Goal: Task Accomplishment & Management: Use online tool/utility

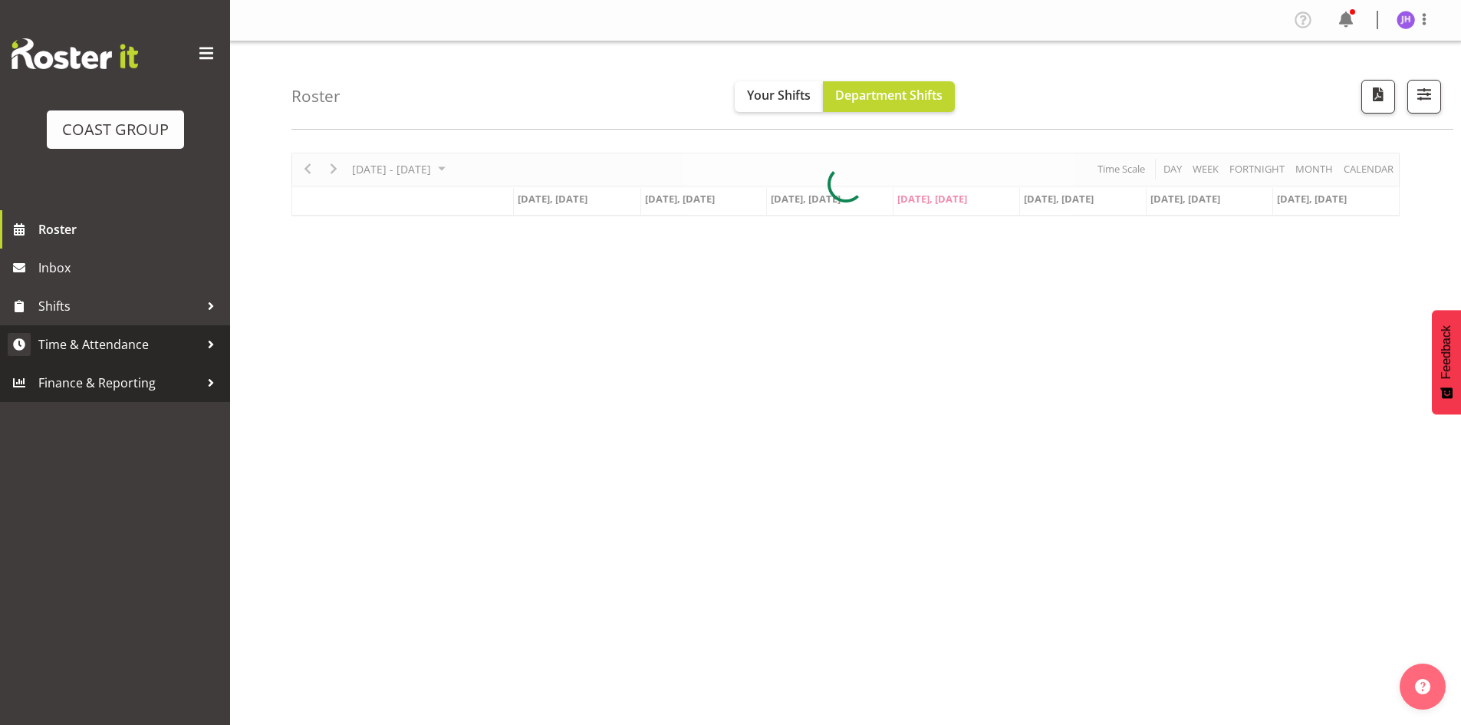
click at [127, 347] on span "Time & Attendance" at bounding box center [118, 344] width 161 height 23
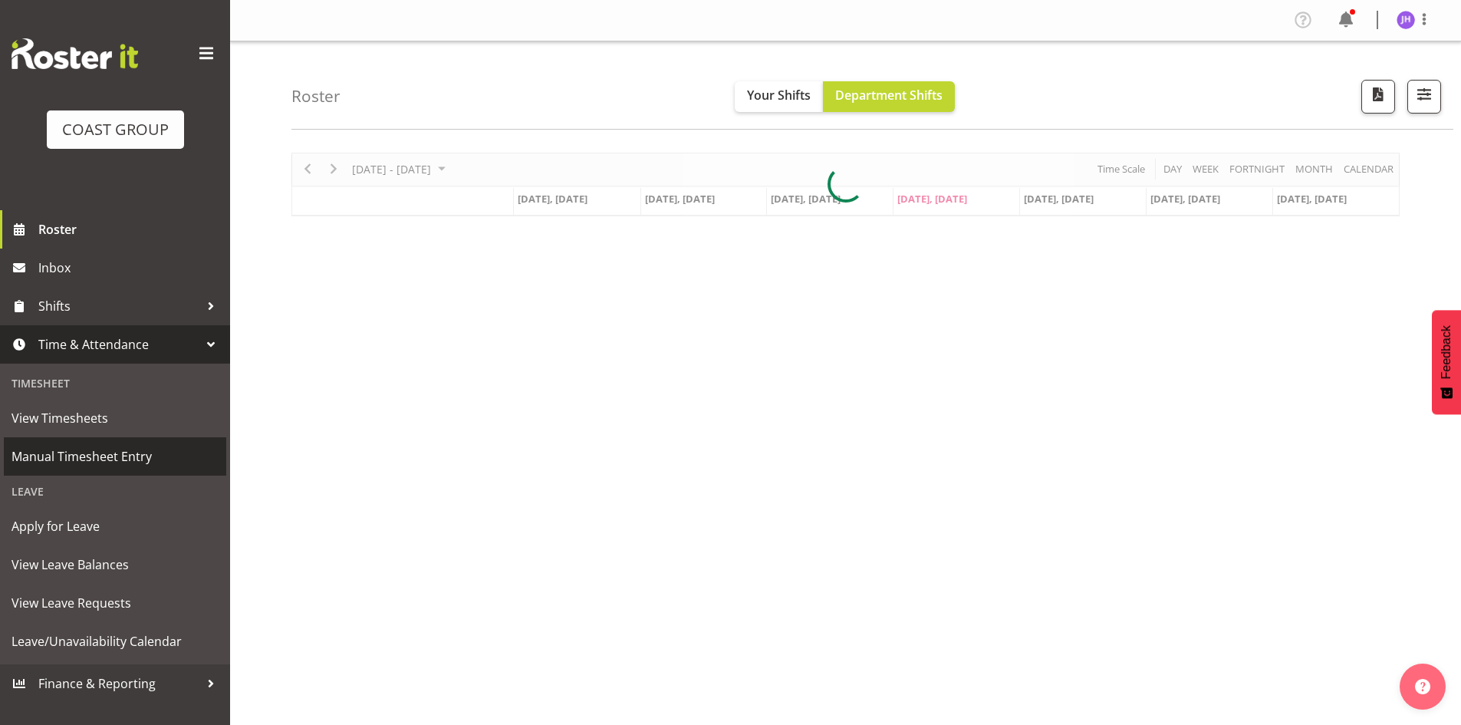
click at [137, 467] on span "Manual Timesheet Entry" at bounding box center [115, 456] width 207 height 23
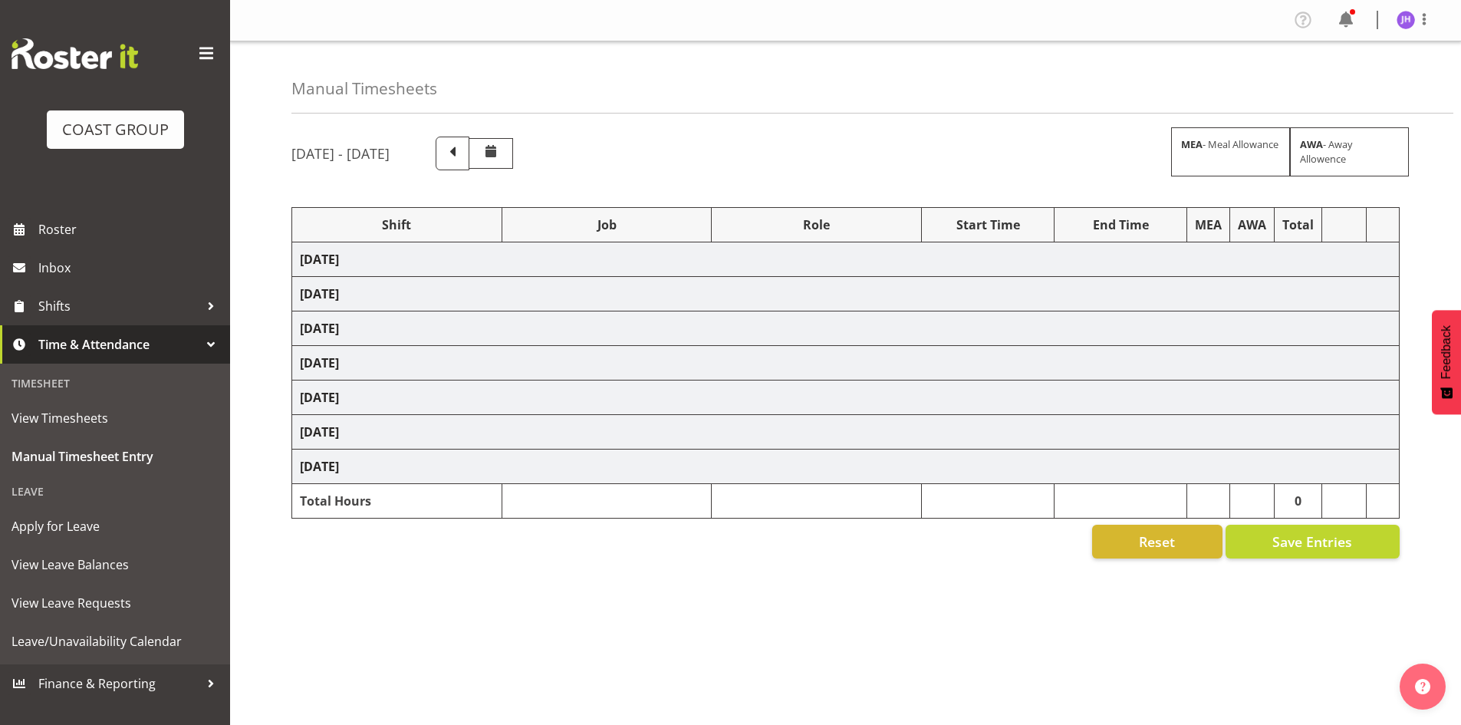
scroll to position [25, 0]
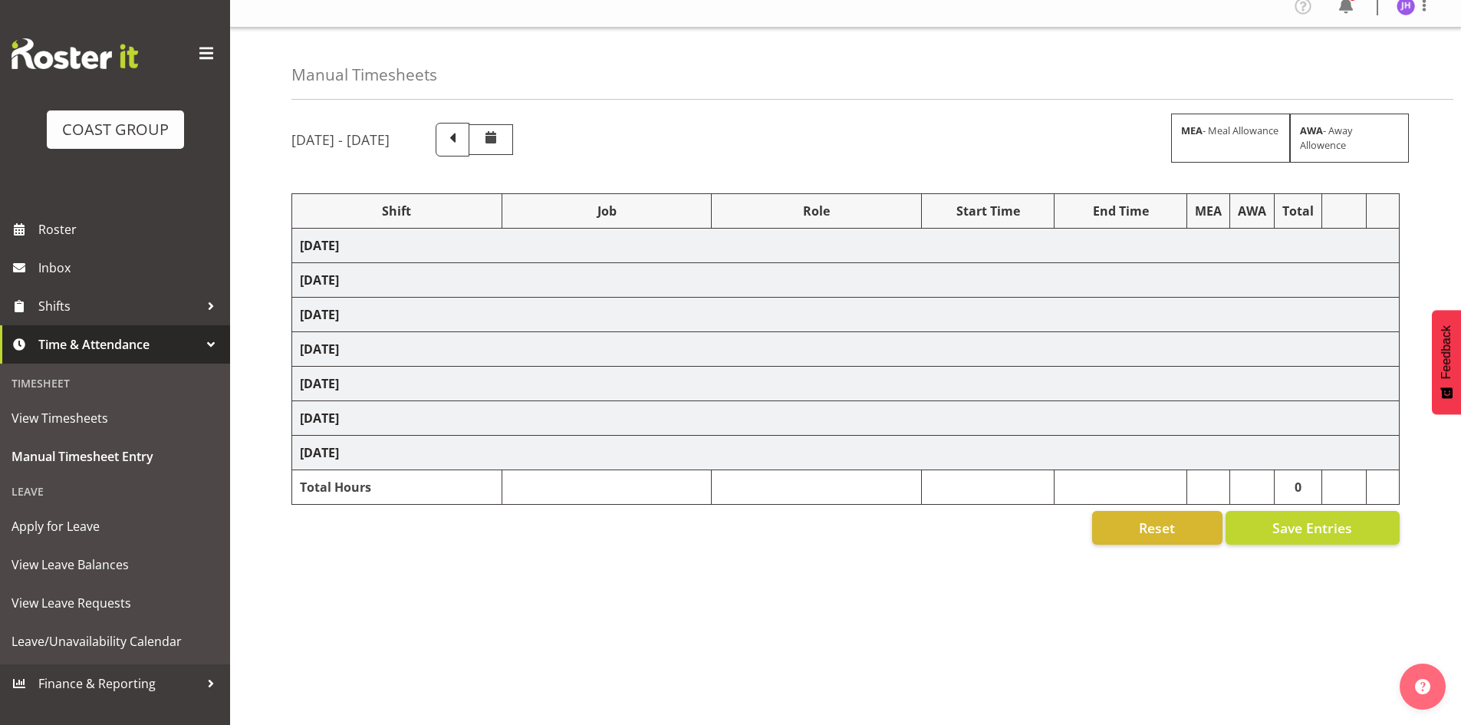
select select "1512"
select select "624"
select select "1512"
select select "624"
select select "16"
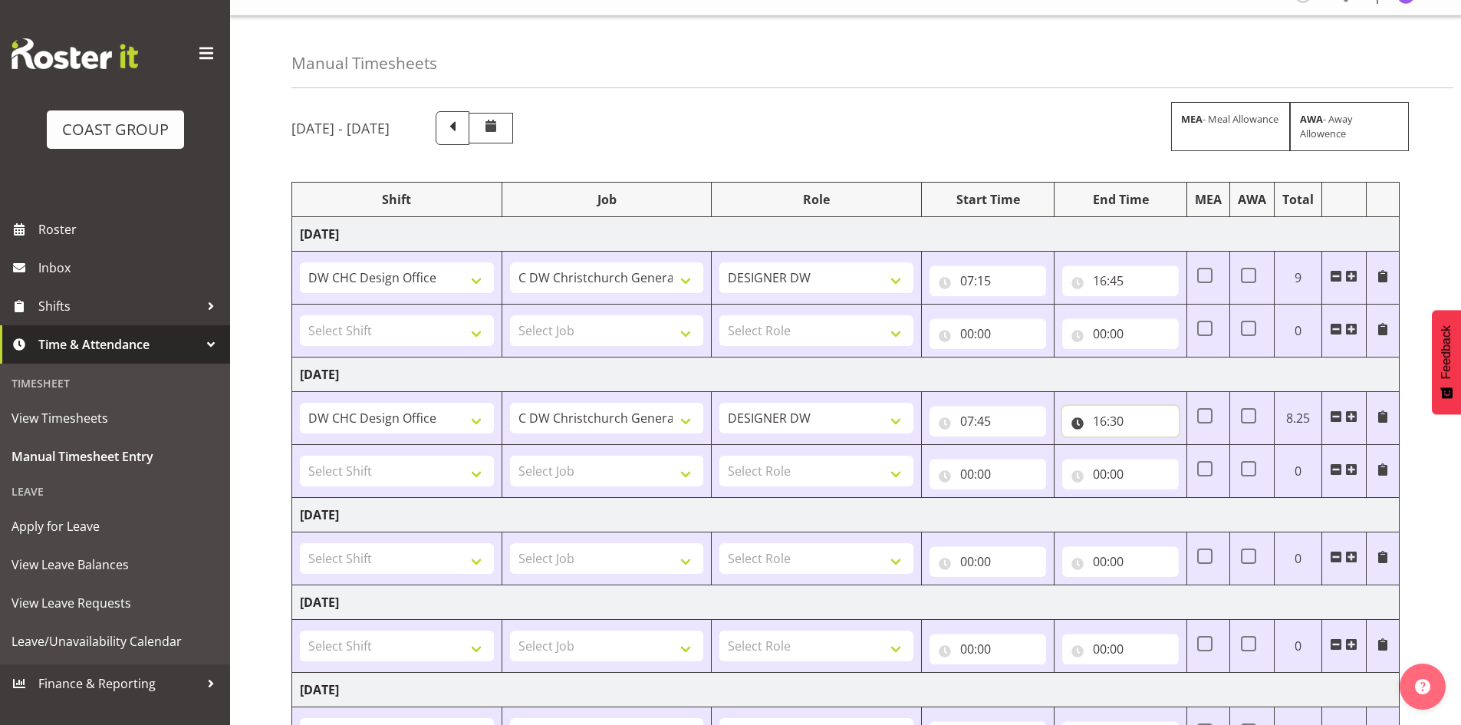
click at [1134, 420] on input "16:30" at bounding box center [1120, 421] width 117 height 31
click at [1201, 454] on select "00 01 02 03 04 05 06 07 08 09 10 11 12 13 14 15 16 17 18 19 20 21 22 23 24 25 2…" at bounding box center [1207, 461] width 35 height 31
select select "45"
click at [1190, 446] on select "00 01 02 03 04 05 06 07 08 09 10 11 12 13 14 15 16 17 18 19 20 21 22 23 24 25 2…" at bounding box center [1207, 461] width 35 height 31
type input "16:45"
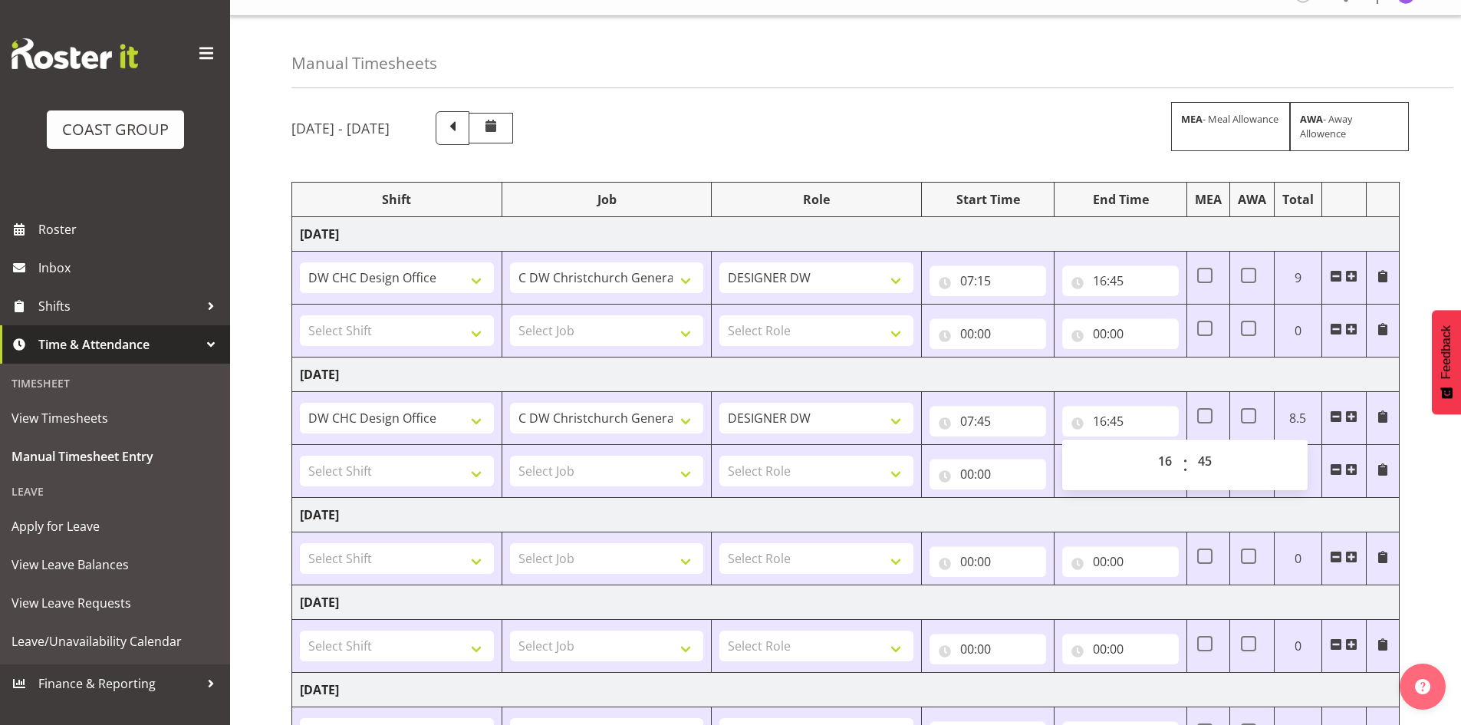
click at [1450, 513] on div "August 13th - August 19th 2025 MEA - Meal Allowance AWA - Away Allowence Shift …" at bounding box center [876, 560] width 1170 height 921
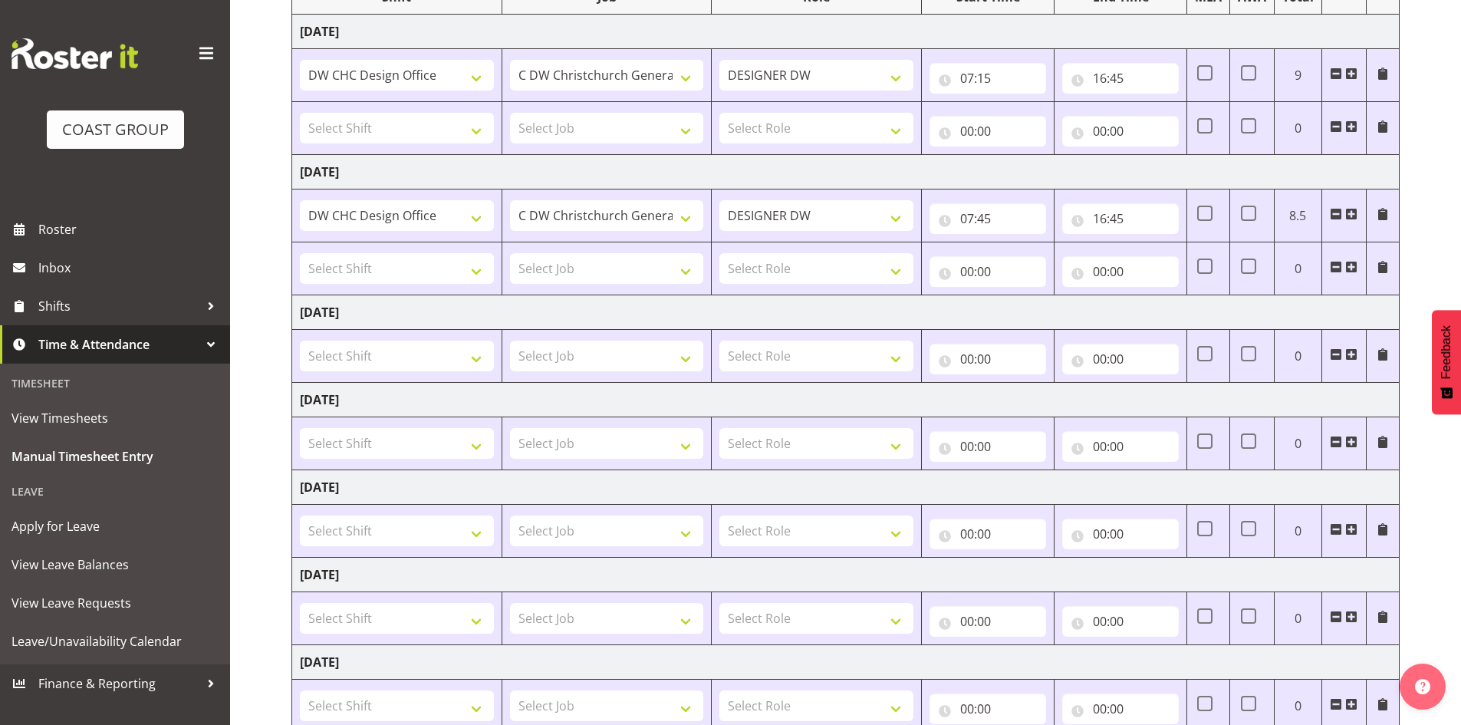
scroll to position [332, 0]
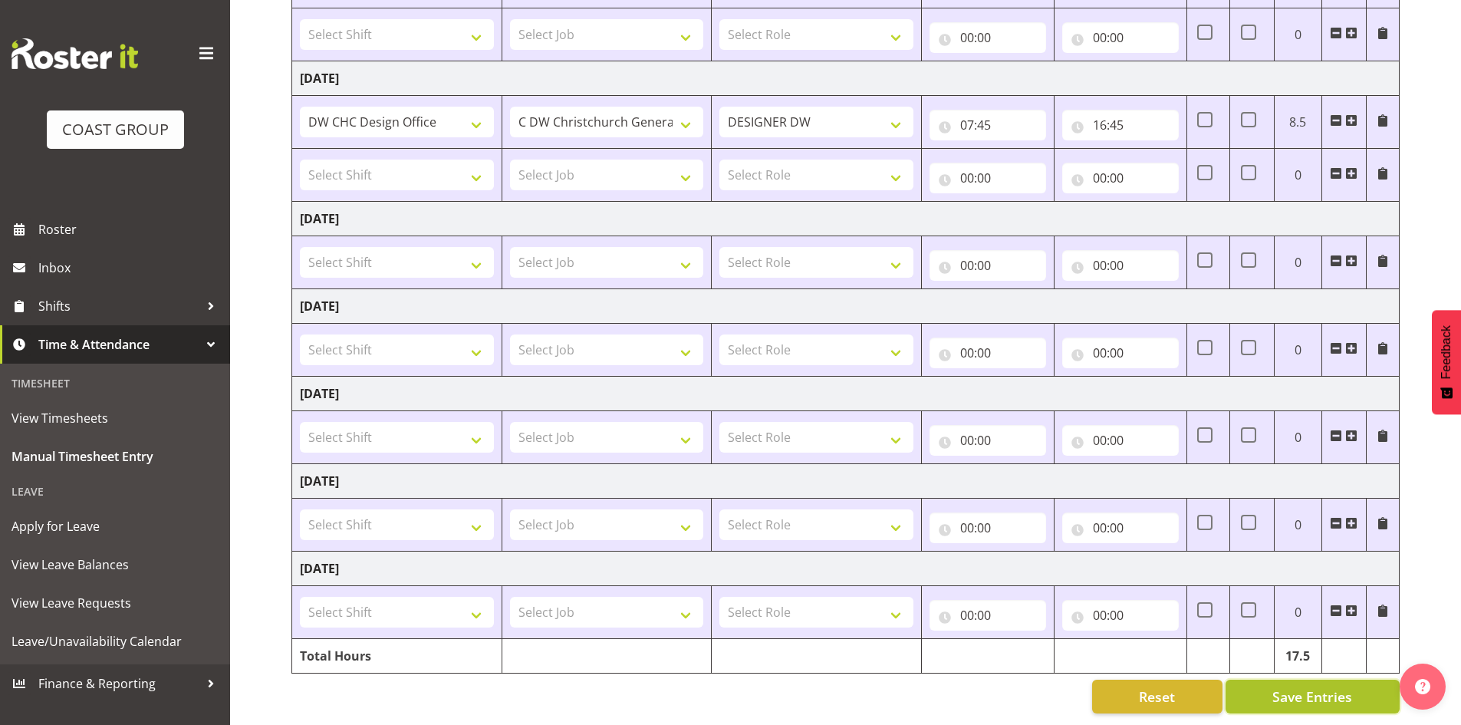
click at [1281, 686] on span "Save Entries" at bounding box center [1312, 696] width 80 height 20
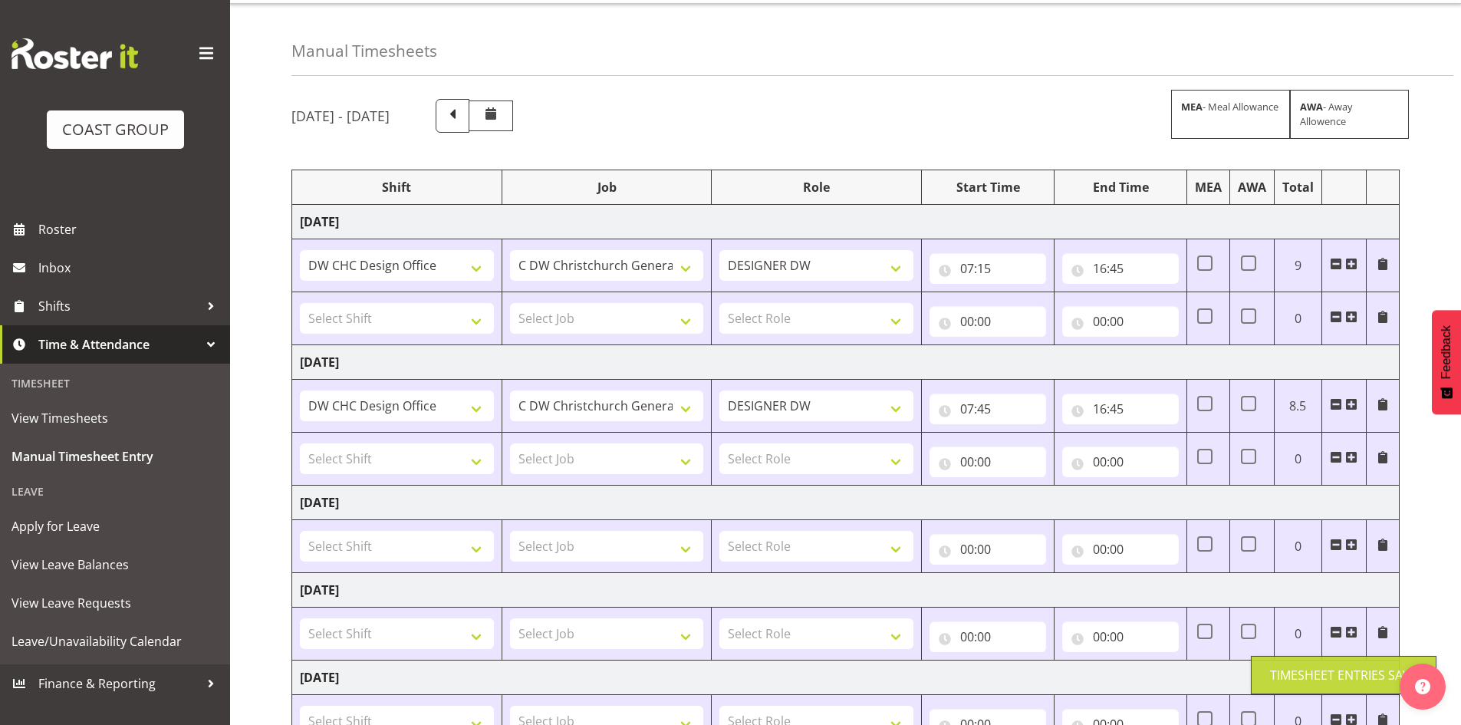
scroll to position [0, 0]
